Goal: Information Seeking & Learning: Find specific fact

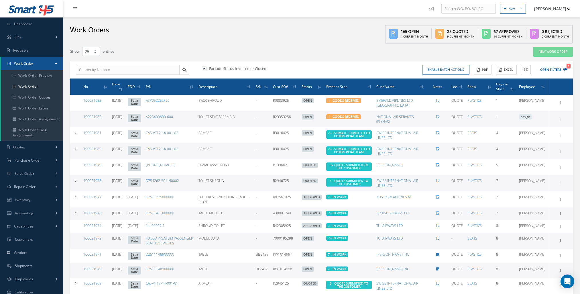
select select "25"
click at [50, 206] on link "Inventory" at bounding box center [31, 199] width 63 height 13
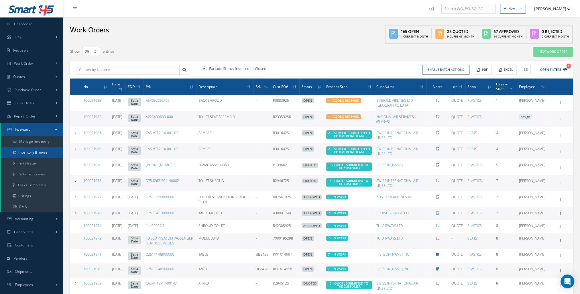
click at [39, 153] on link "Inventory Browser" at bounding box center [32, 152] width 62 height 11
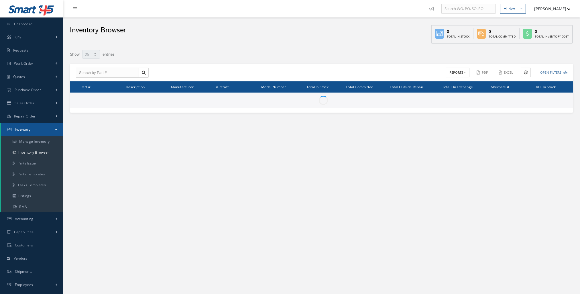
select select "25"
click at [100, 72] on input "text" at bounding box center [107, 73] width 63 height 10
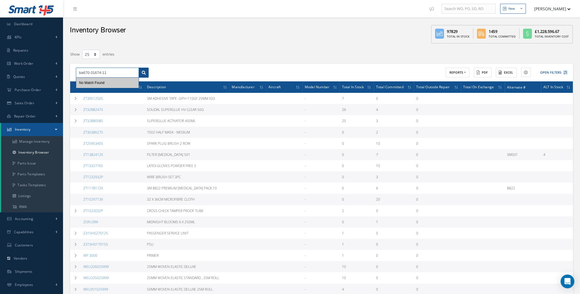
type input "ba670-31674-11"
click at [142, 74] on link at bounding box center [144, 73] width 10 height 10
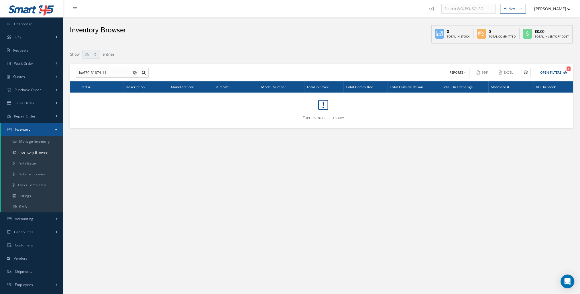
click at [554, 78] on div "ba670-31674-11 No Match Found ACTIONS Receive Payments Select Customer Cabinair…" at bounding box center [321, 73] width 503 height 18
click at [555, 75] on button "Open Filters 1" at bounding box center [551, 72] width 32 height 9
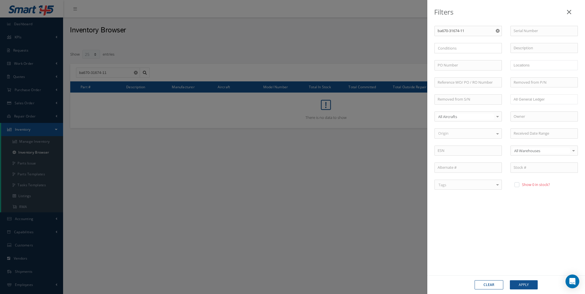
click at [519, 186] on label at bounding box center [519, 184] width 1 height 5
click at [517, 186] on input "checkbox" at bounding box center [516, 185] width 4 height 4
checkbox input "true"
click at [524, 281] on button "Apply" at bounding box center [523, 284] width 28 height 9
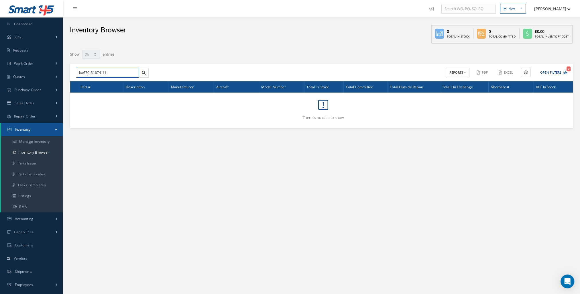
click at [103, 73] on input "ba670-31674-11" at bounding box center [107, 73] width 63 height 10
type input "ba670-31674"
click at [141, 71] on link at bounding box center [144, 73] width 10 height 10
click at [101, 69] on input "ba670-31674" at bounding box center [107, 73] width 63 height 10
drag, startPoint x: 103, startPoint y: 72, endPoint x: 75, endPoint y: 73, distance: 28.7
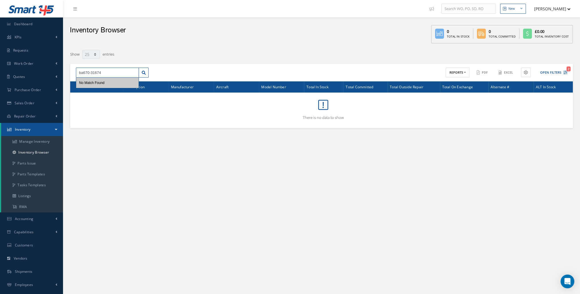
click at [75, 73] on div "ba670-31674 No Match Found" at bounding box center [112, 73] width 81 height 10
click at [45, 28] on link "Dashboard" at bounding box center [31, 23] width 63 height 13
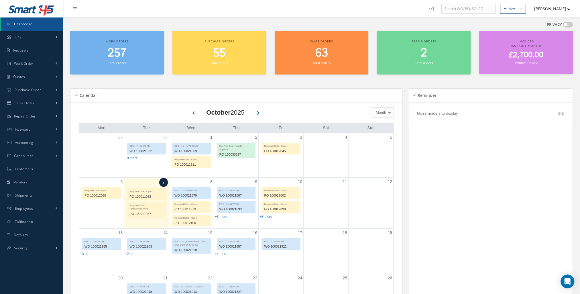
click at [138, 50] on h2 "257" at bounding box center [117, 53] width 88 height 14
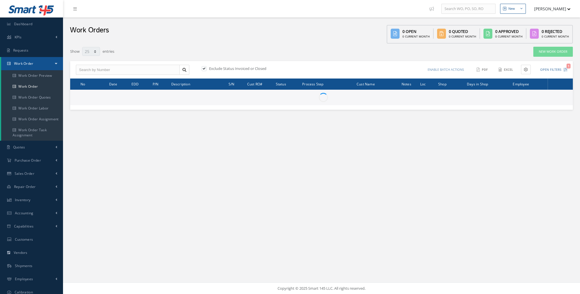
select select "25"
